Goal: Task Accomplishment & Management: Use online tool/utility

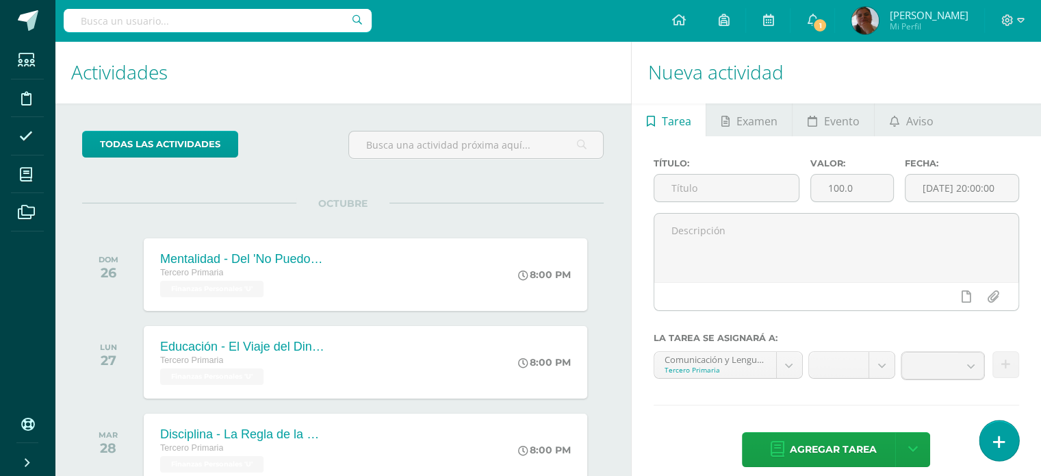
click at [1006, 454] on link at bounding box center [999, 440] width 39 height 40
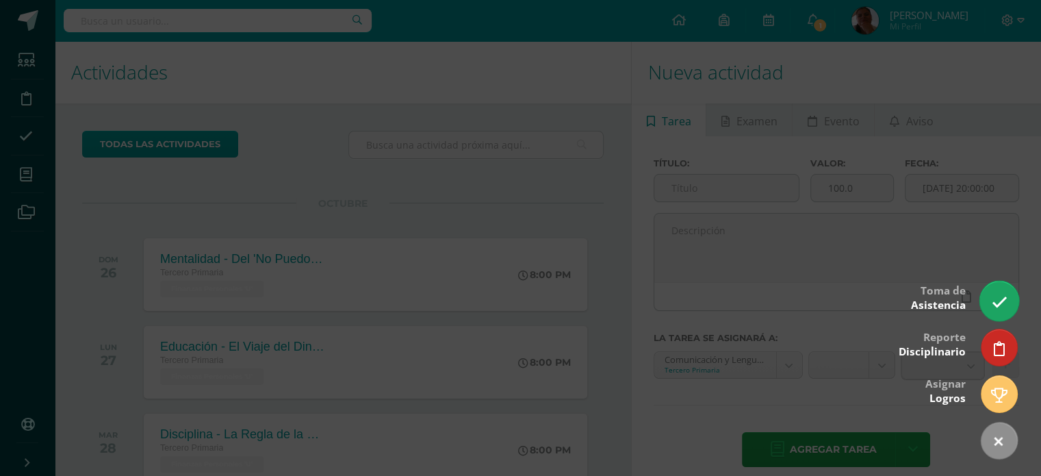
click at [991, 292] on link at bounding box center [999, 301] width 39 height 40
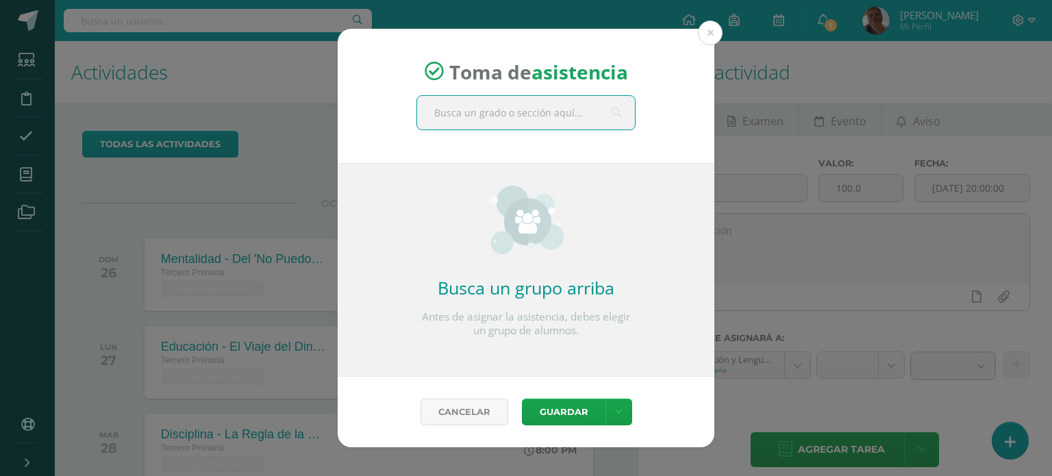
click at [494, 123] on input "text" at bounding box center [526, 113] width 218 height 34
type input "tercero"
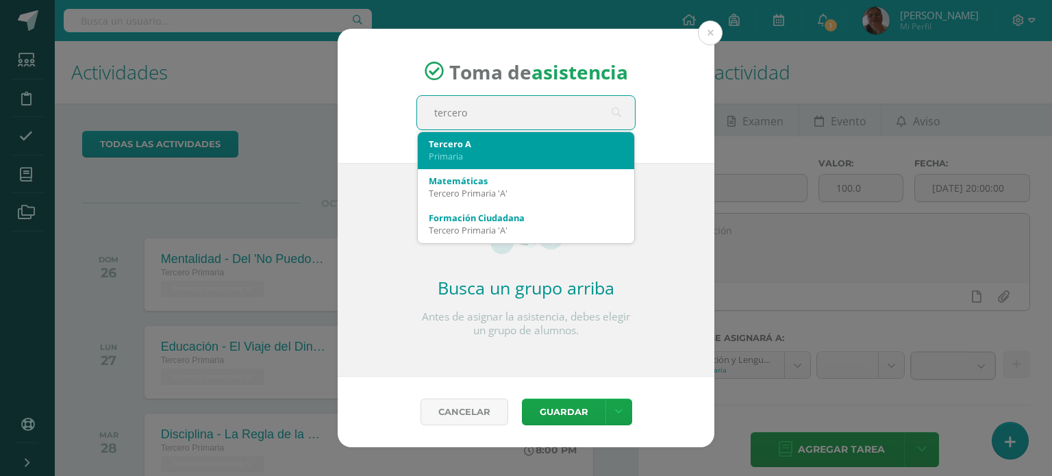
click at [446, 150] on div "Primaria" at bounding box center [526, 156] width 194 height 12
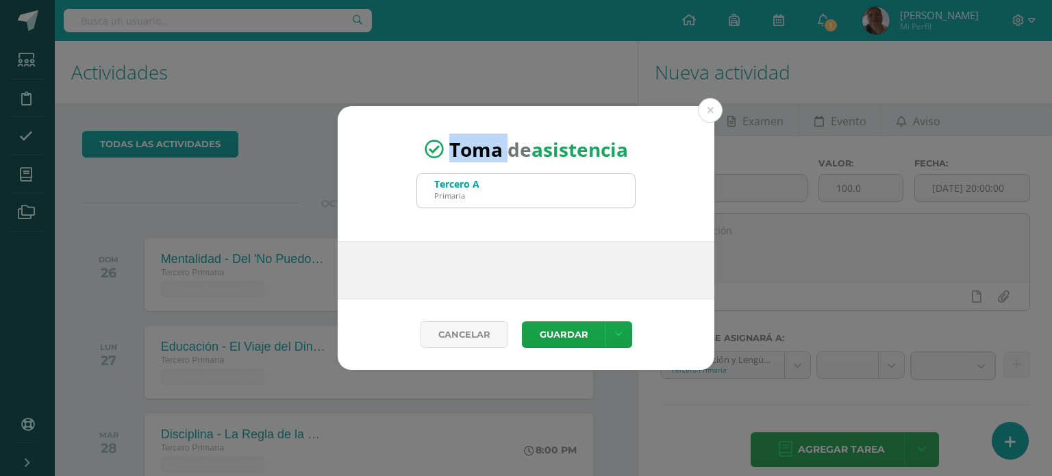
click at [449, 150] on span "Toma de asistencia" at bounding box center [538, 149] width 179 height 26
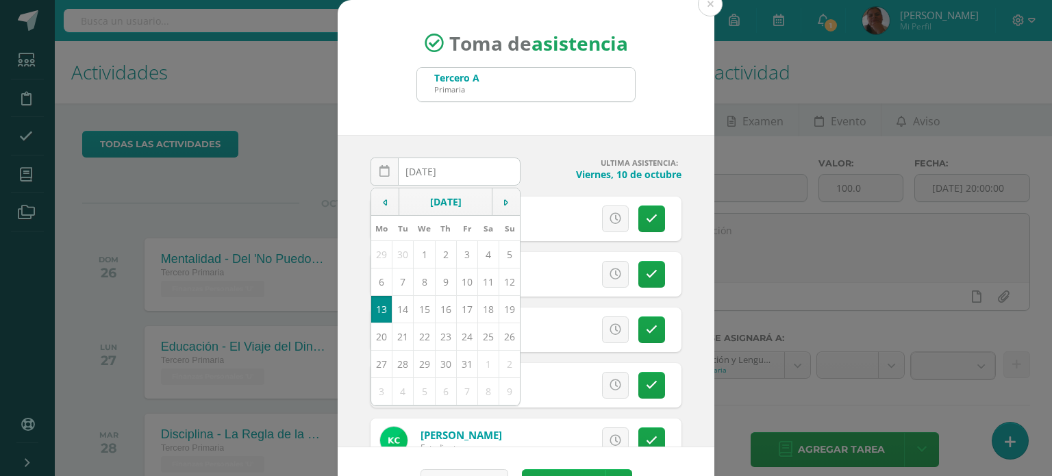
click at [446, 150] on div "2025-10-13 October, 2025 Mo Tu We Th Fr Sa Su 29 30 1 2 3 4 5 6 7 8 9 10 11 12 …" at bounding box center [526, 291] width 377 height 312
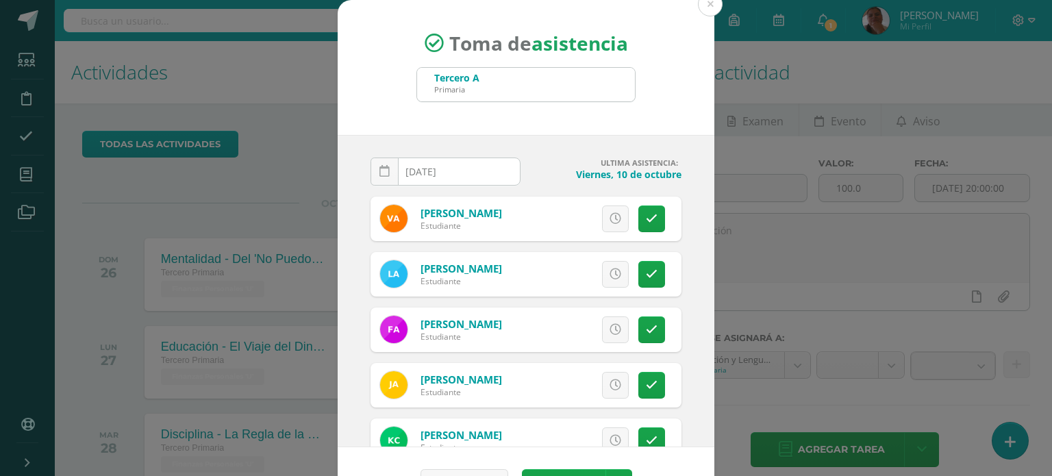
click at [446, 150] on div "2025-10-13 October, 2025 Mo Tu We Th Fr Sa Su 29 30 1 2 3 4 5 6 7 8 9 10 11 12 …" at bounding box center [526, 291] width 377 height 312
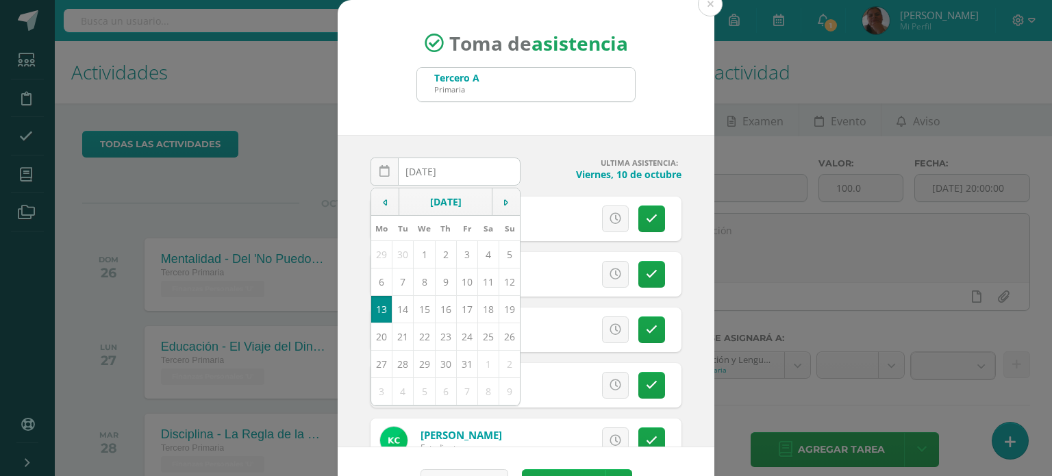
click at [474, 166] on input "[DATE]" at bounding box center [445, 171] width 149 height 27
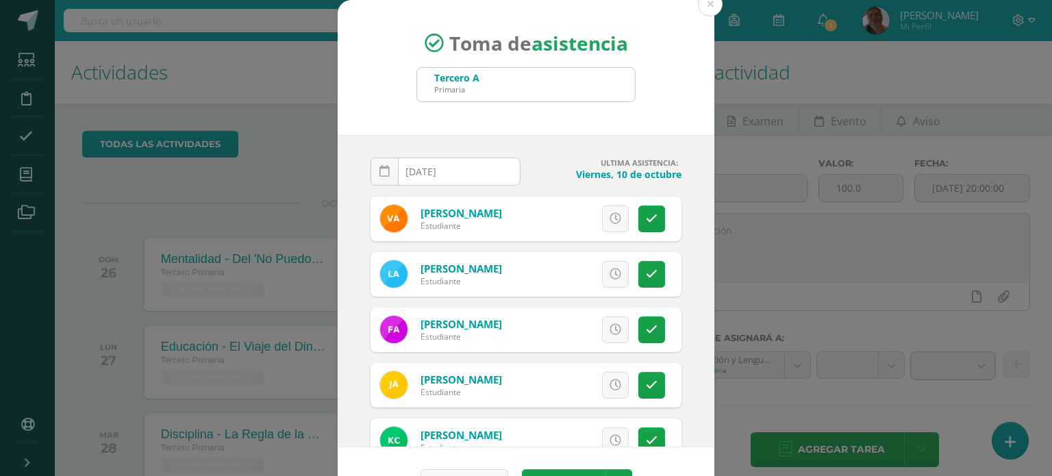
click at [474, 166] on input "[DATE]" at bounding box center [445, 171] width 149 height 27
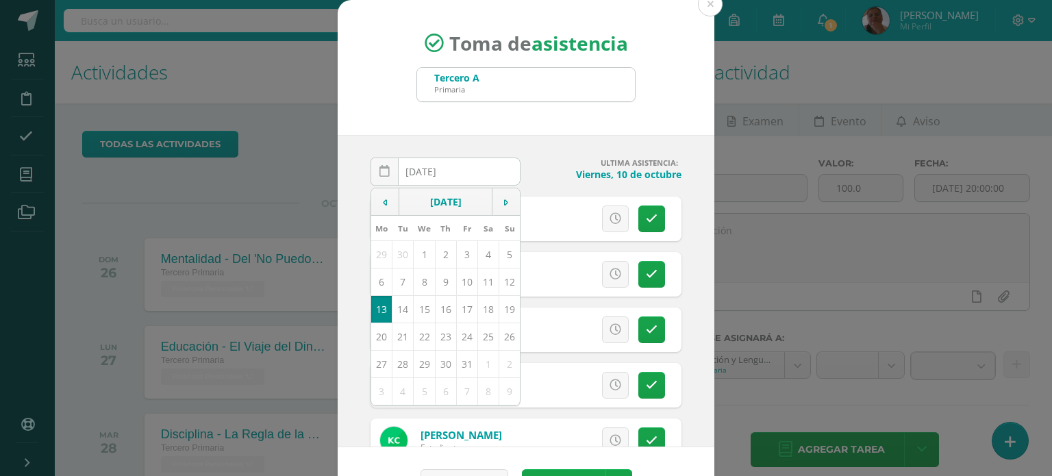
click at [377, 313] on td "13" at bounding box center [381, 308] width 21 height 27
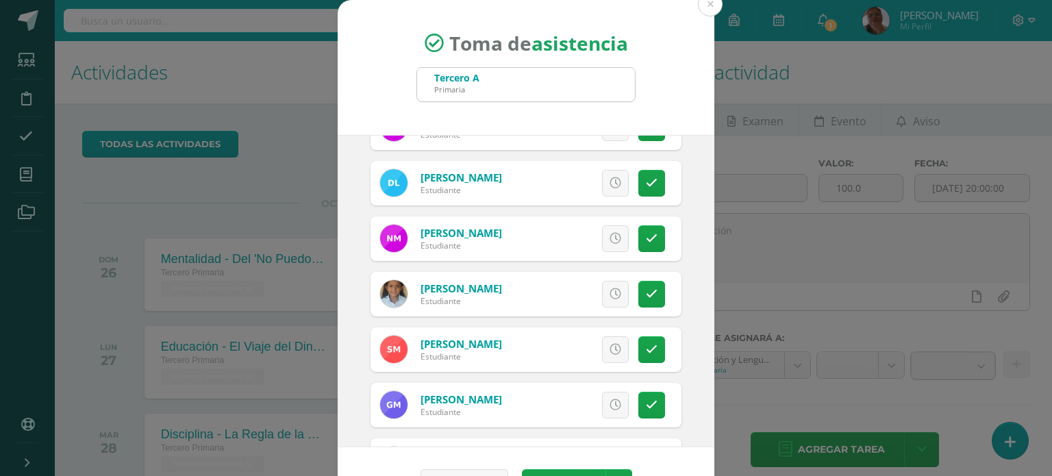
scroll to position [709, 0]
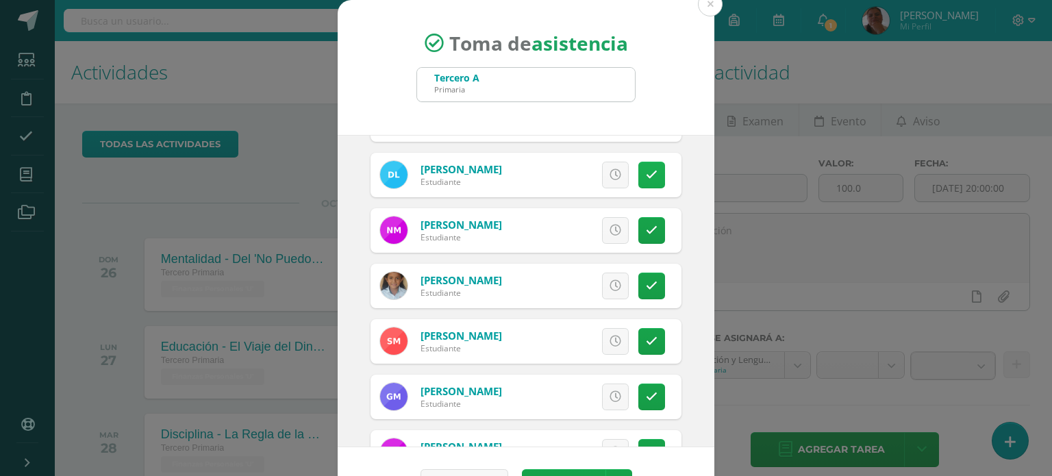
click at [646, 174] on icon at bounding box center [652, 175] width 12 height 12
click at [661, 217] on div "Excusa Detalles sobre excusa: Añadir excusa a todas las inasistencias del día C…" at bounding box center [582, 230] width 197 height 45
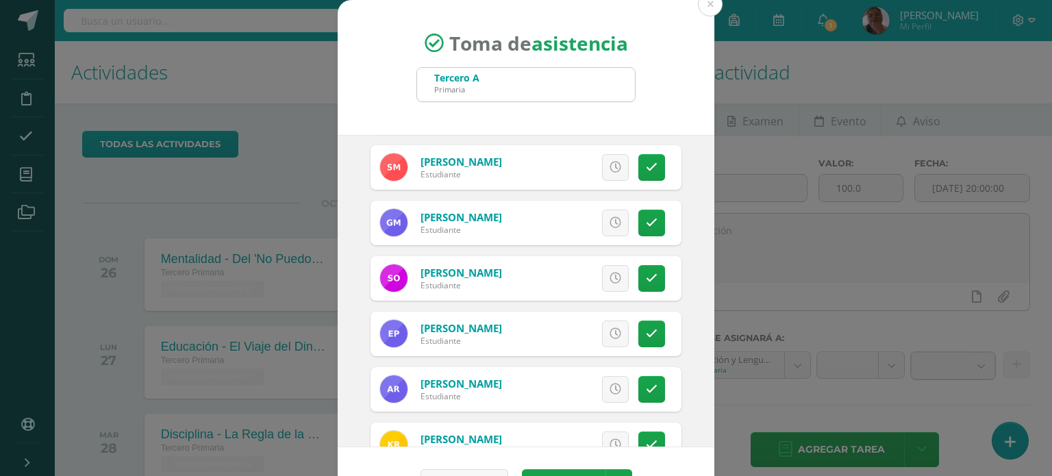
scroll to position [886, 0]
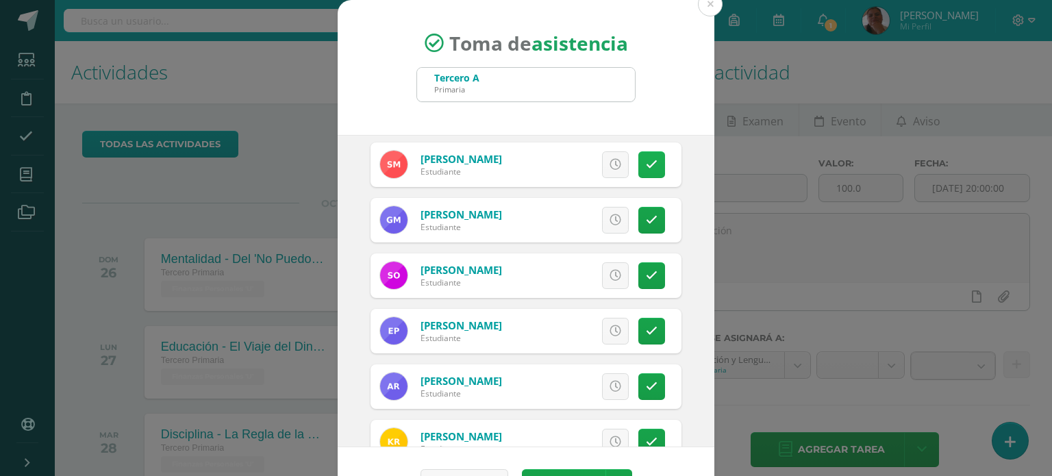
click at [638, 170] on link at bounding box center [651, 164] width 27 height 27
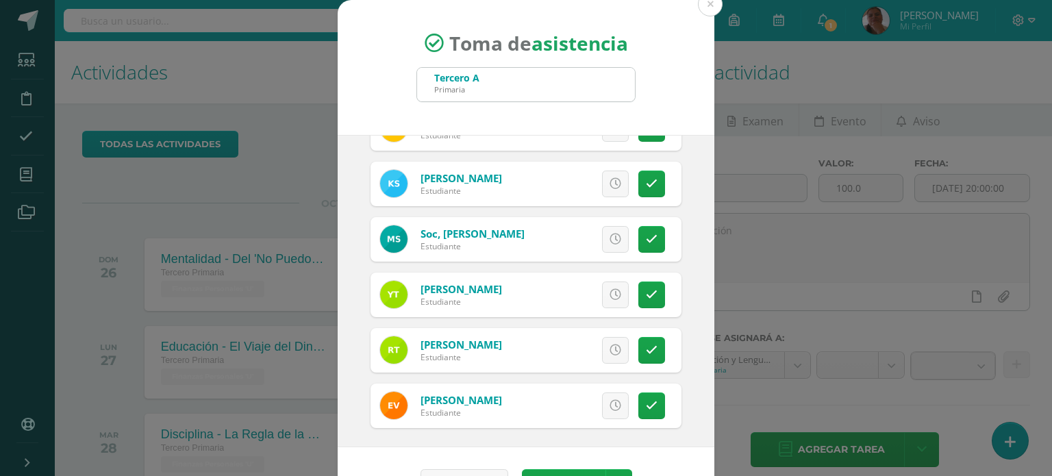
scroll to position [1202, 0]
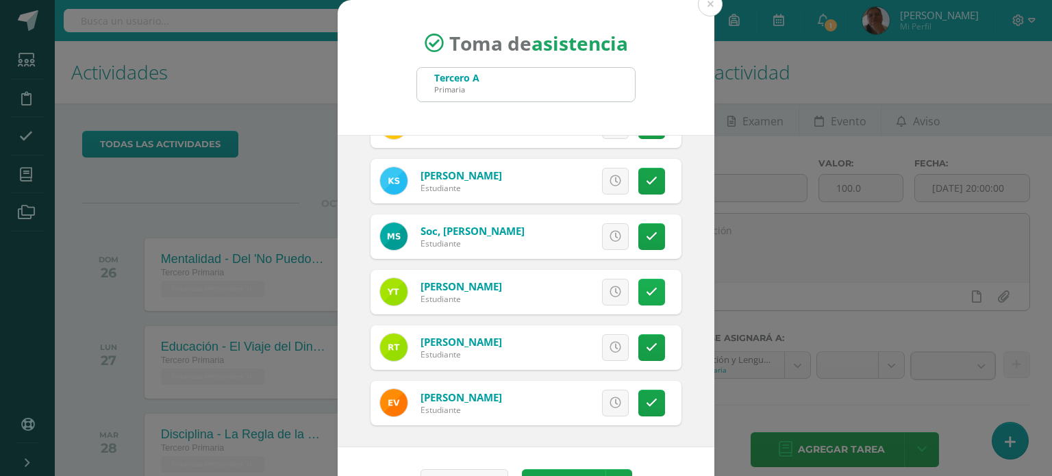
click at [642, 286] on link at bounding box center [651, 292] width 27 height 27
click at [646, 397] on icon at bounding box center [652, 403] width 12 height 12
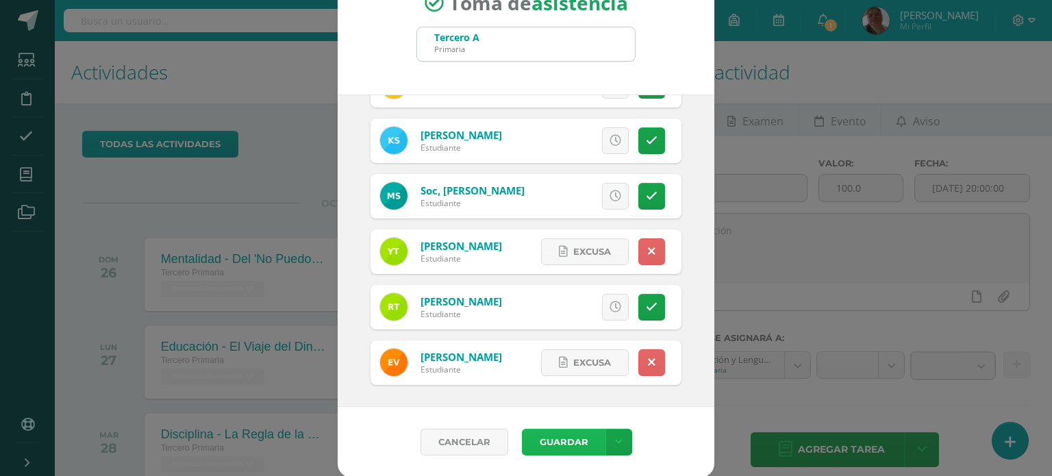
click at [568, 447] on button "Guardar" at bounding box center [564, 442] width 84 height 27
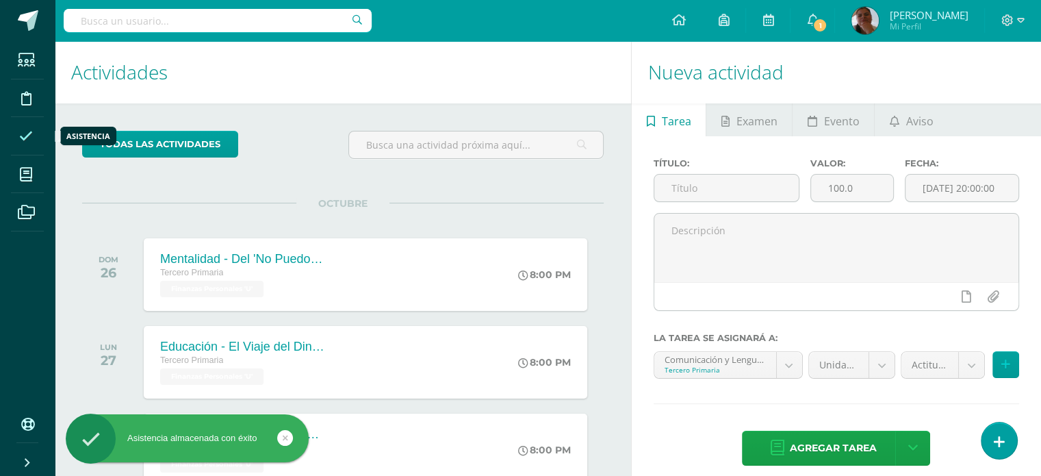
click at [18, 138] on span at bounding box center [26, 136] width 31 height 31
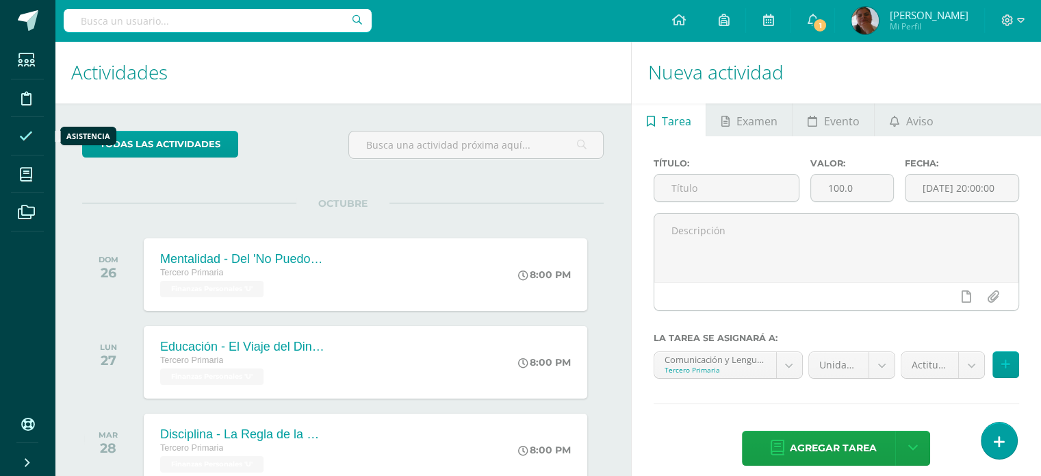
click at [18, 138] on span at bounding box center [26, 136] width 31 height 31
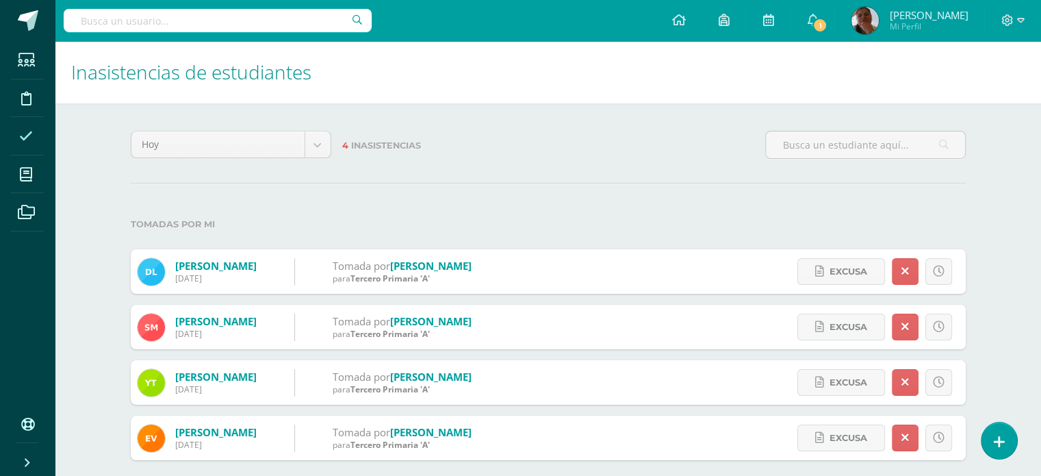
scroll to position [32, 0]
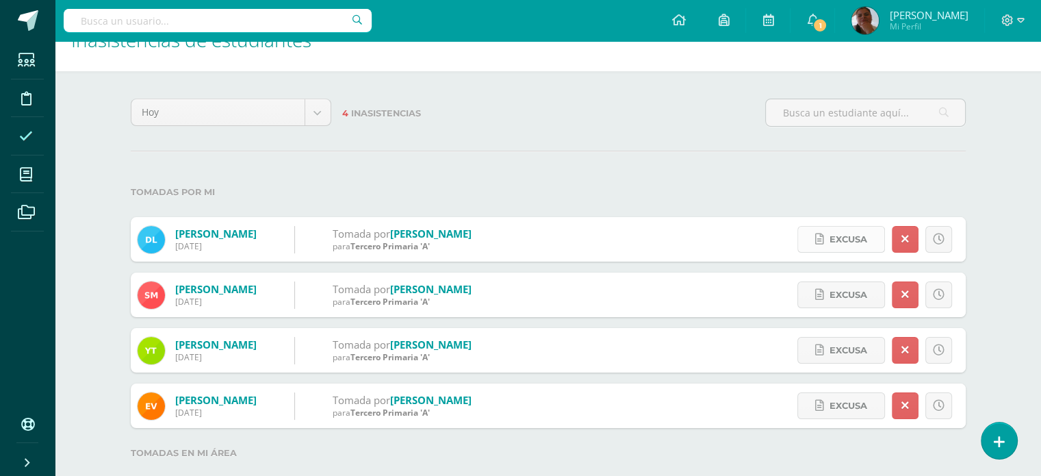
click at [841, 238] on span "Excusa" at bounding box center [849, 239] width 38 height 25
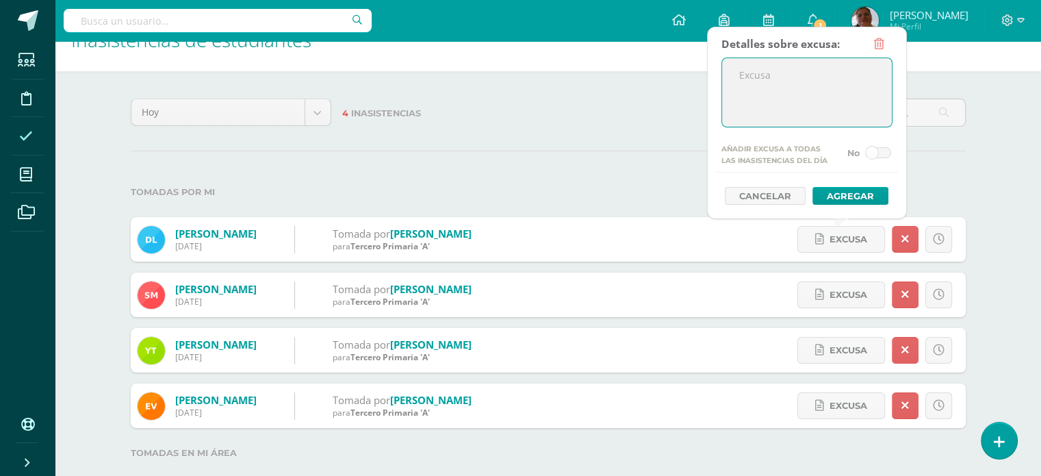
click at [771, 73] on textarea at bounding box center [807, 92] width 170 height 68
type textarea "Enferma"
click at [850, 193] on button "Agregar" at bounding box center [851, 196] width 76 height 18
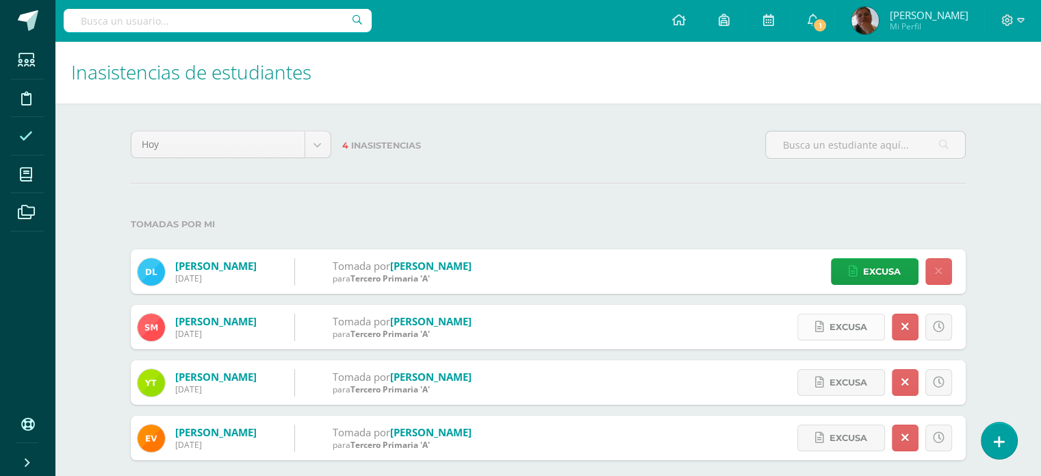
click at [852, 323] on span "Excusa" at bounding box center [849, 326] width 38 height 25
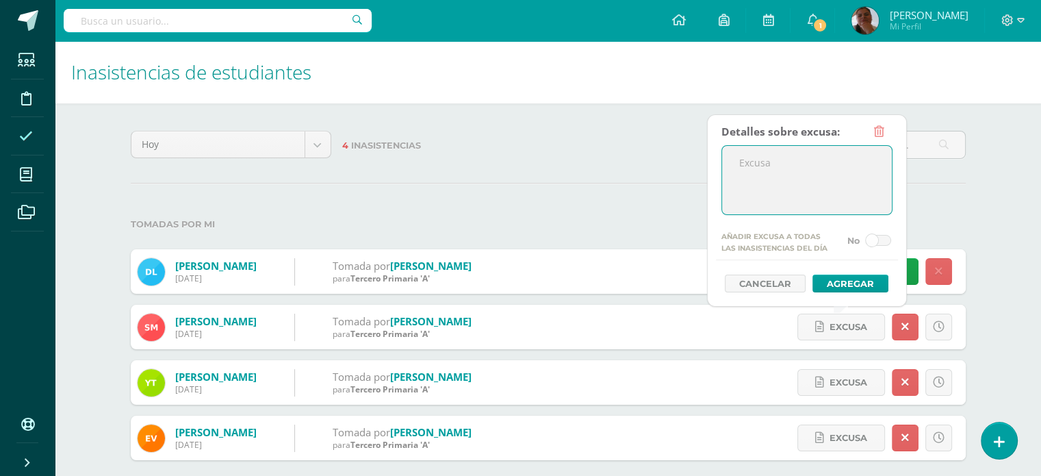
click at [794, 164] on textarea at bounding box center [807, 180] width 170 height 68
type textarea "Cita con desntista"
click at [844, 282] on button "Agregar" at bounding box center [851, 284] width 76 height 18
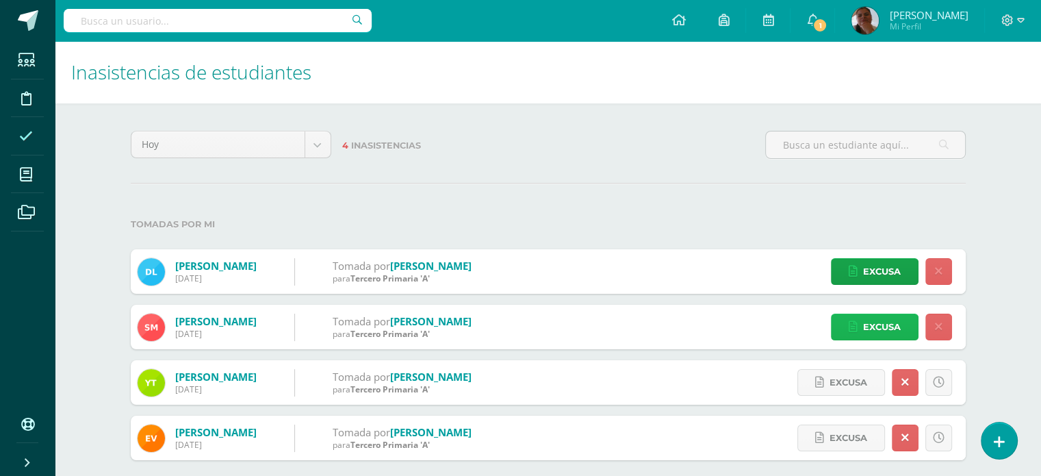
click at [881, 328] on span "Excusa" at bounding box center [882, 326] width 38 height 25
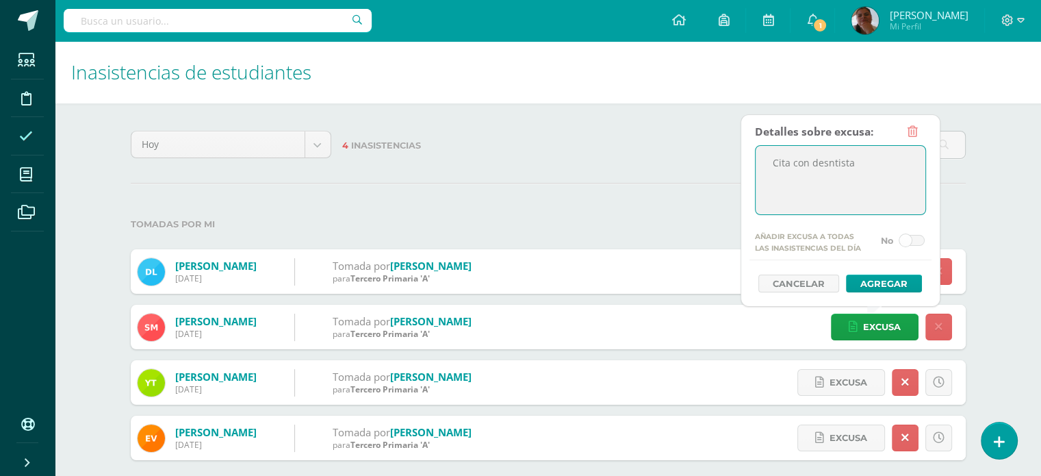
click at [831, 161] on textarea "Cita con desntista" at bounding box center [841, 180] width 170 height 68
type textarea "Cita con dentista"
click at [876, 275] on button "Agregar" at bounding box center [884, 284] width 76 height 18
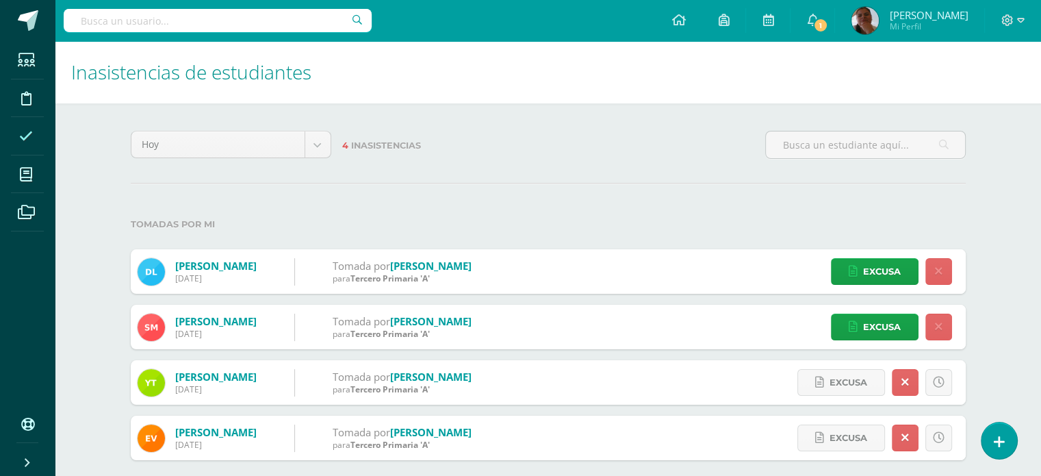
scroll to position [61, 0]
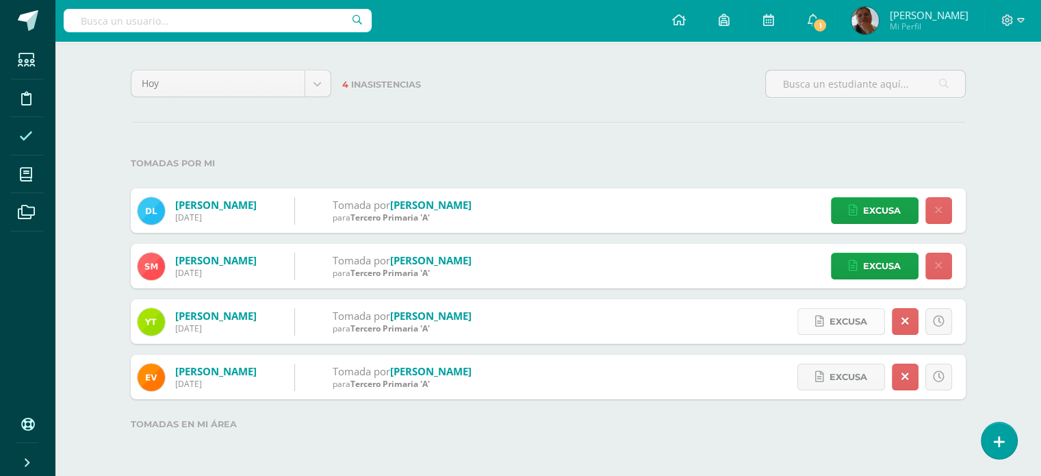
click at [832, 322] on span "Excusa" at bounding box center [849, 321] width 38 height 25
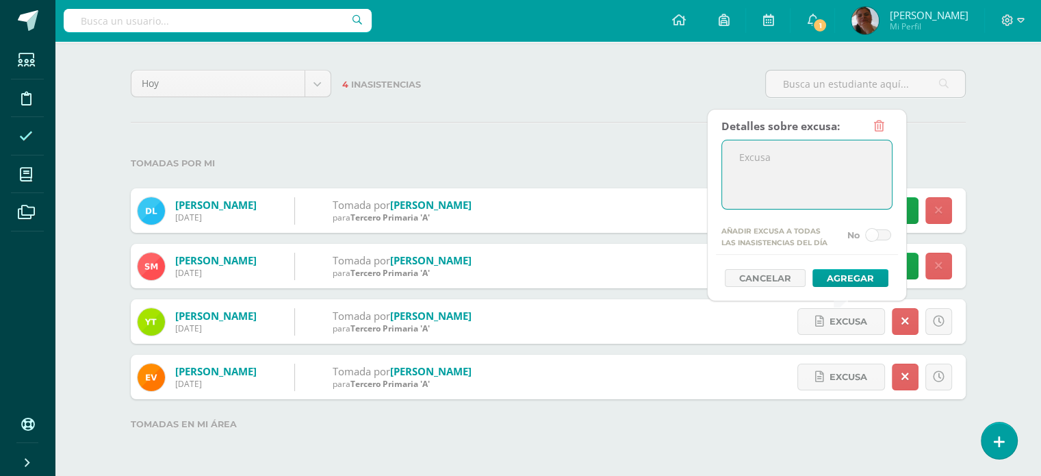
click at [813, 162] on textarea at bounding box center [807, 174] width 170 height 68
type textarea "R"
type textarea "e"
type textarea "Enfermo"
click at [846, 269] on button "Agregar" at bounding box center [851, 278] width 76 height 18
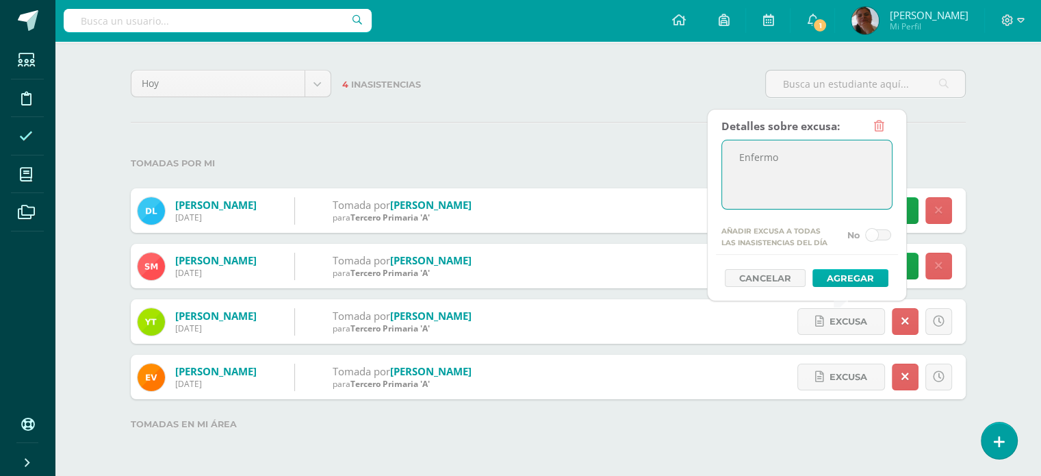
click at [849, 277] on button "Agregar" at bounding box center [851, 278] width 76 height 18
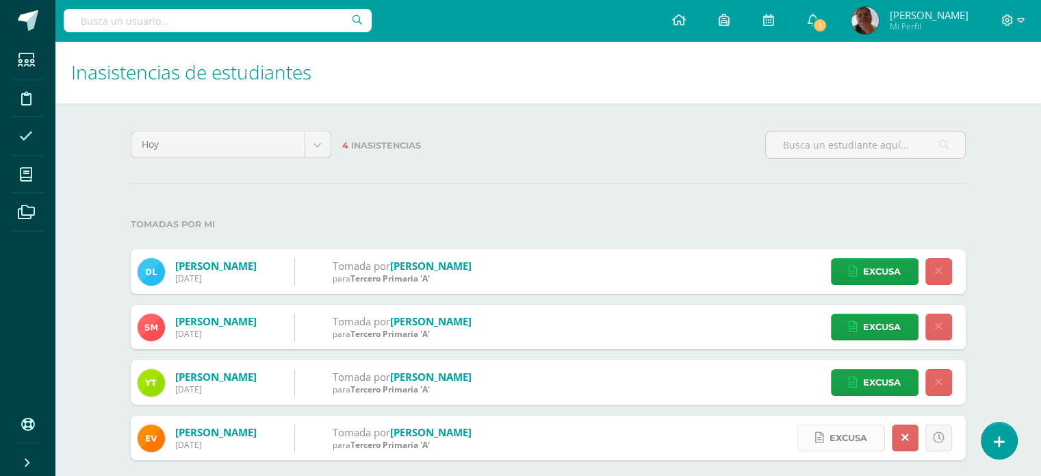
click at [860, 432] on span "Excusa" at bounding box center [849, 437] width 38 height 25
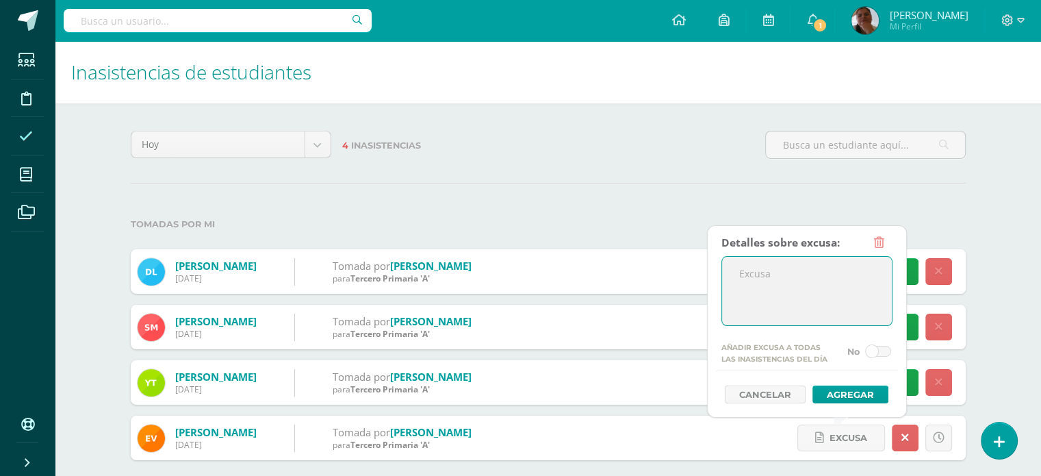
click at [844, 306] on textarea at bounding box center [807, 291] width 170 height 68
type textarea "Emergencia familiar"
click at [840, 391] on button "Agregar" at bounding box center [851, 394] width 76 height 18
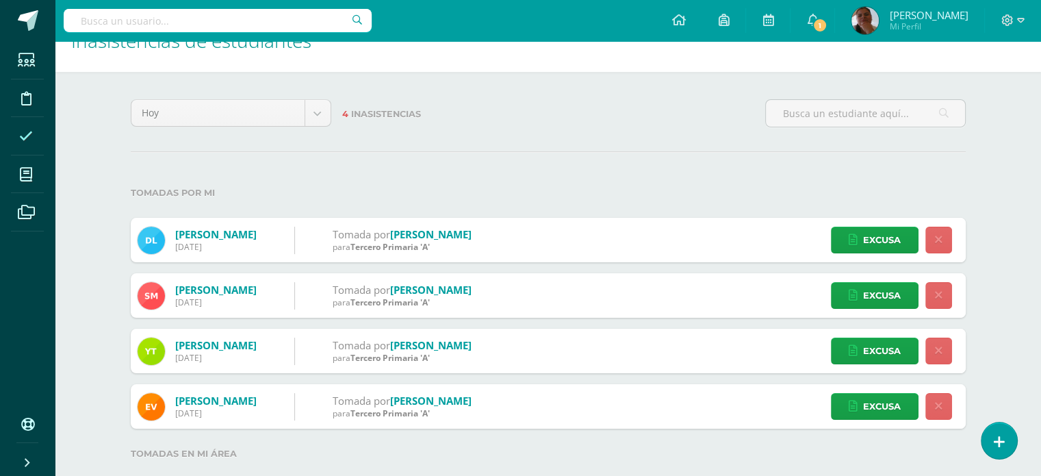
scroll to position [61, 0]
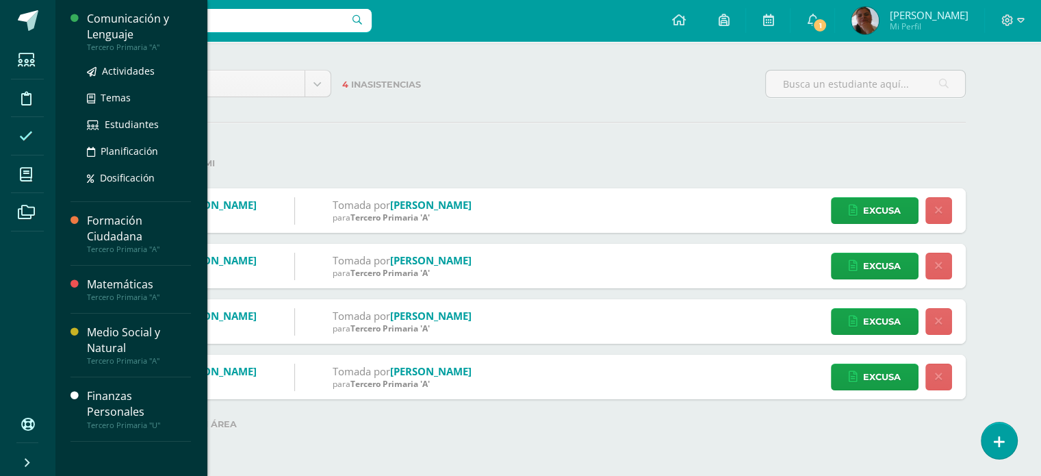
click at [115, 25] on div "Comunicación y Lenguaje" at bounding box center [139, 26] width 104 height 31
click at [128, 71] on span "Actividades" at bounding box center [128, 70] width 53 height 13
